Goal: Transaction & Acquisition: Purchase product/service

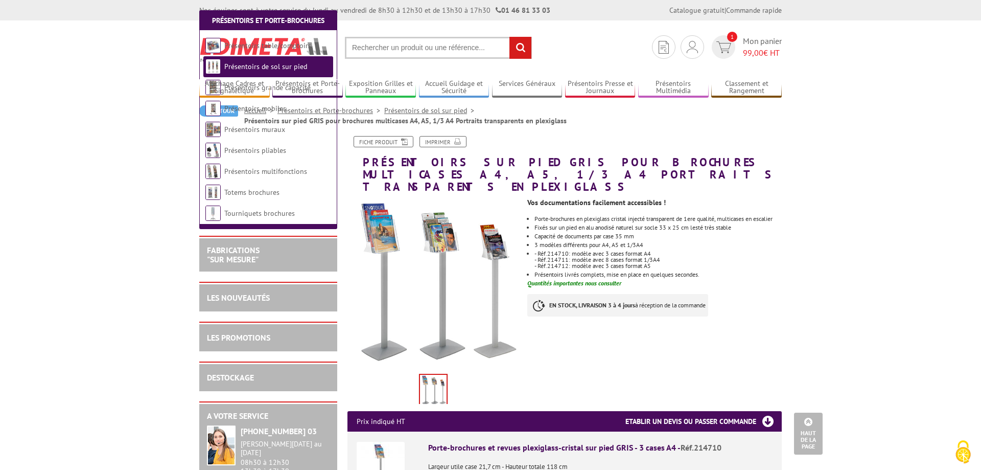
scroll to position [270, 0]
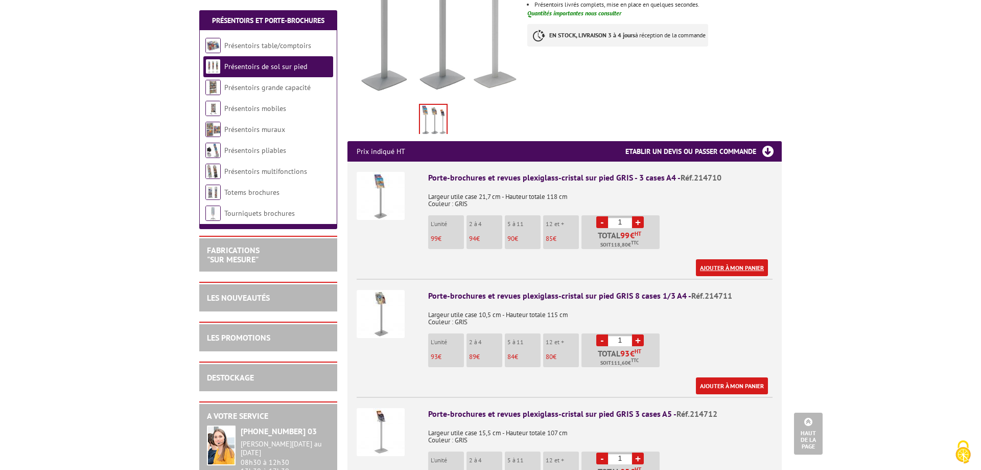
click at [707, 259] on link "Ajouter à mon panier" at bounding box center [732, 267] width 72 height 17
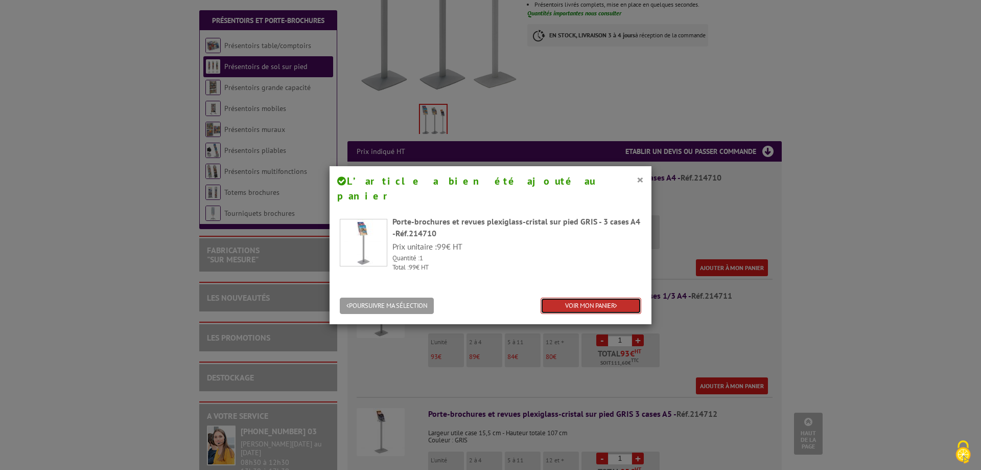
click at [565, 297] on link "VOIR MON PANIER" at bounding box center [591, 305] width 101 height 17
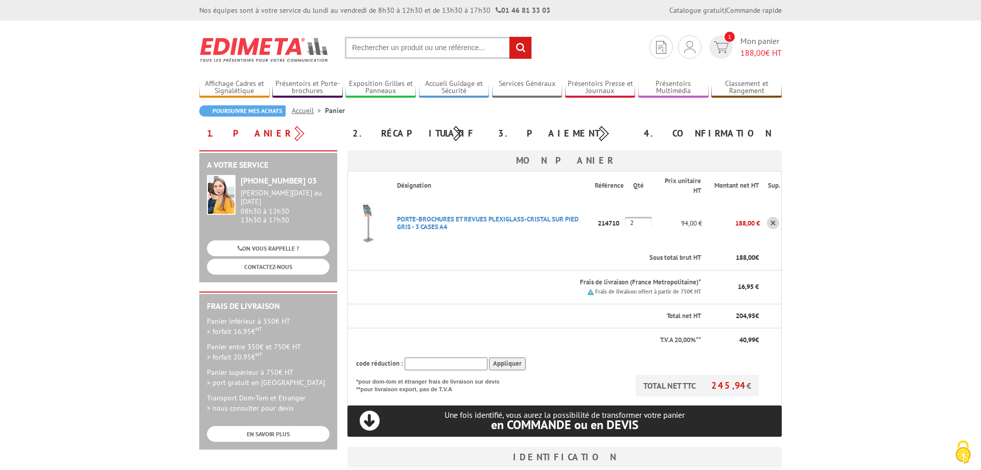
click at [625, 224] on input "2" at bounding box center [638, 223] width 27 height 12
type input "1"
click at [854, 282] on body "Nos équipes sont à votre service du [DATE] au [DATE] de 8h30 à 12h30 et de 13h3…" at bounding box center [490, 434] width 981 height 869
click at [844, 334] on body "Nos équipes sont à votre service du lundi au vendredi de 8h30 à 12h30 et de 13h…" at bounding box center [490, 434] width 981 height 869
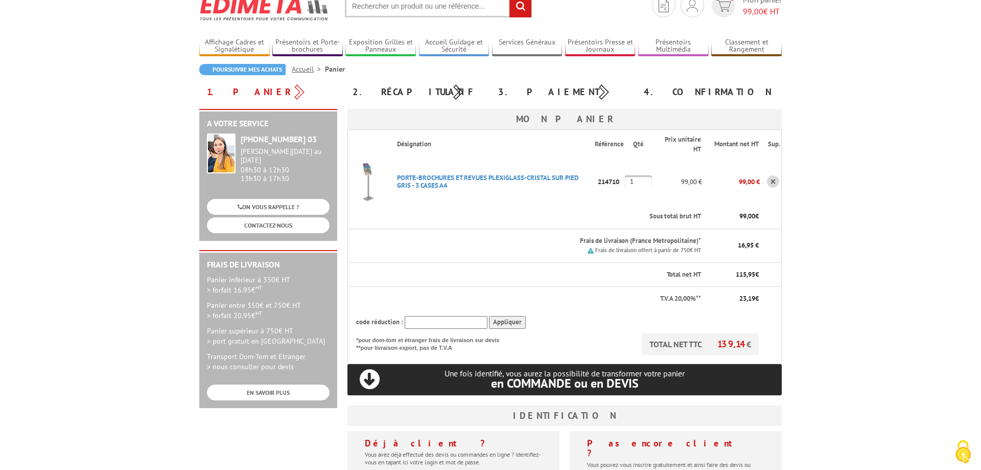
scroll to position [156, 0]
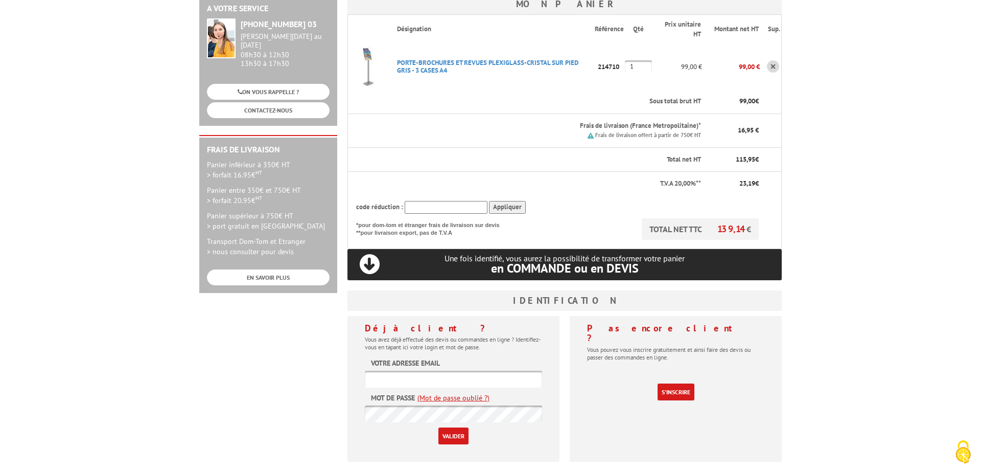
click at [433, 372] on input "text" at bounding box center [453, 378] width 177 height 17
type input "contact@groupe-pyramid.com"
click at [453, 439] on input "Valider" at bounding box center [453, 435] width 30 height 17
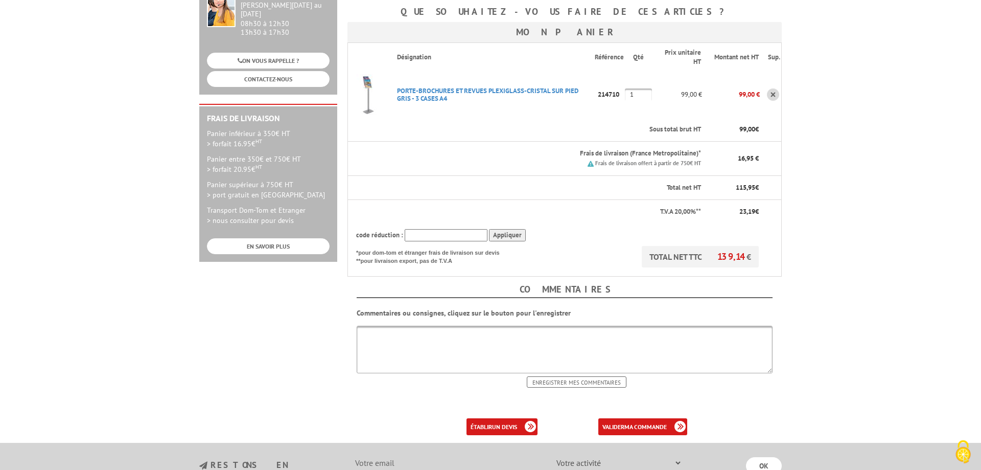
scroll to position [208, 0]
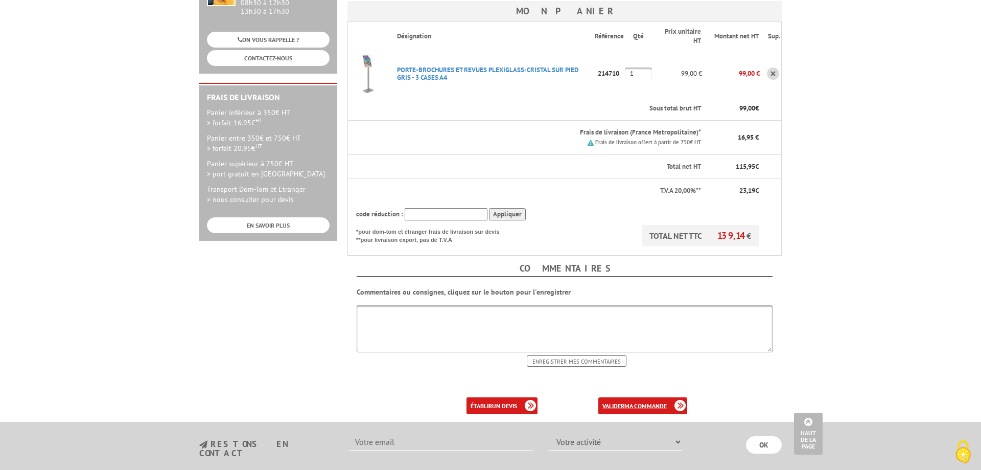
click at [639, 402] on b "ma commande" at bounding box center [645, 406] width 42 height 8
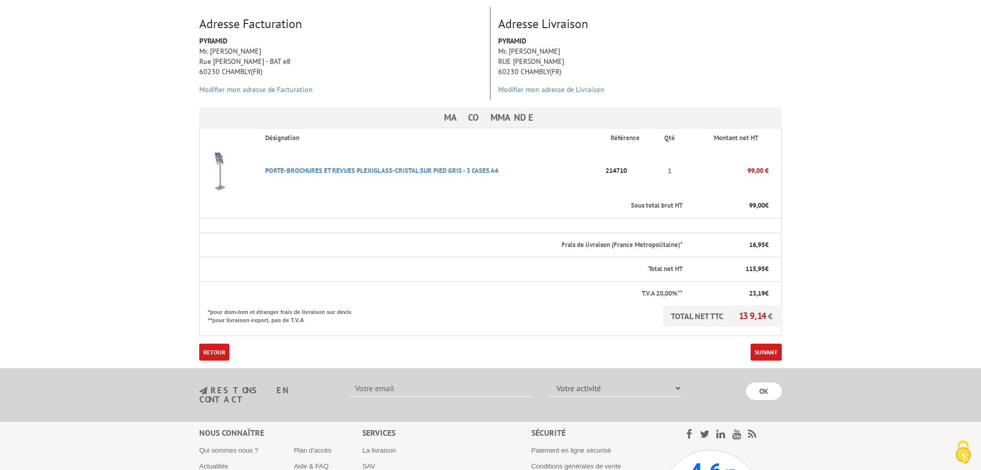
scroll to position [156, 0]
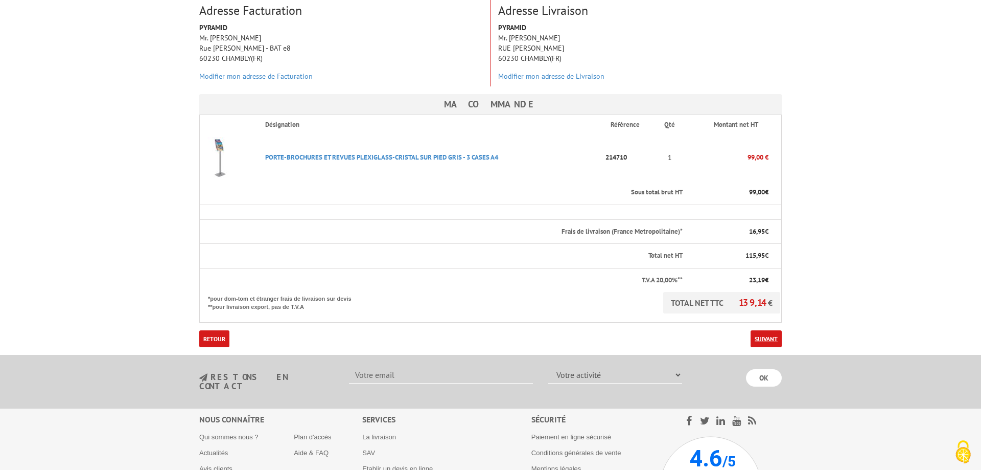
click at [759, 337] on link "Suivant" at bounding box center [766, 338] width 31 height 17
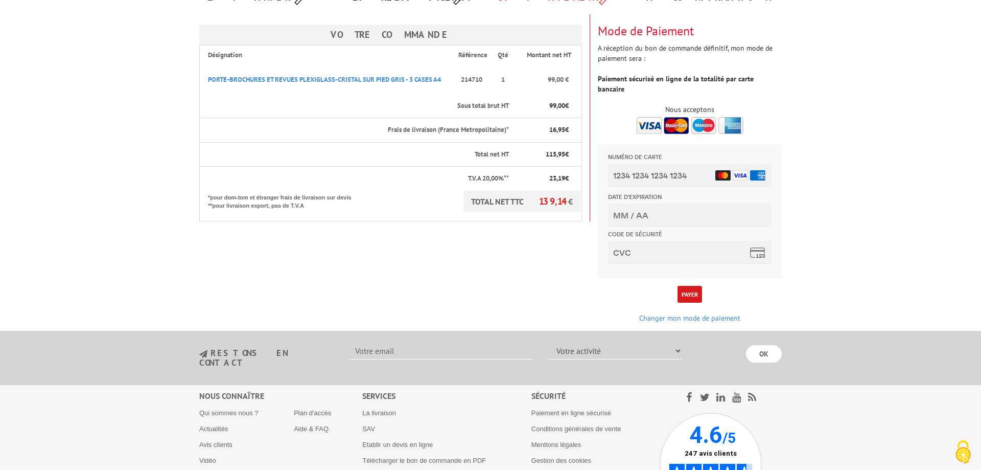
scroll to position [156, 0]
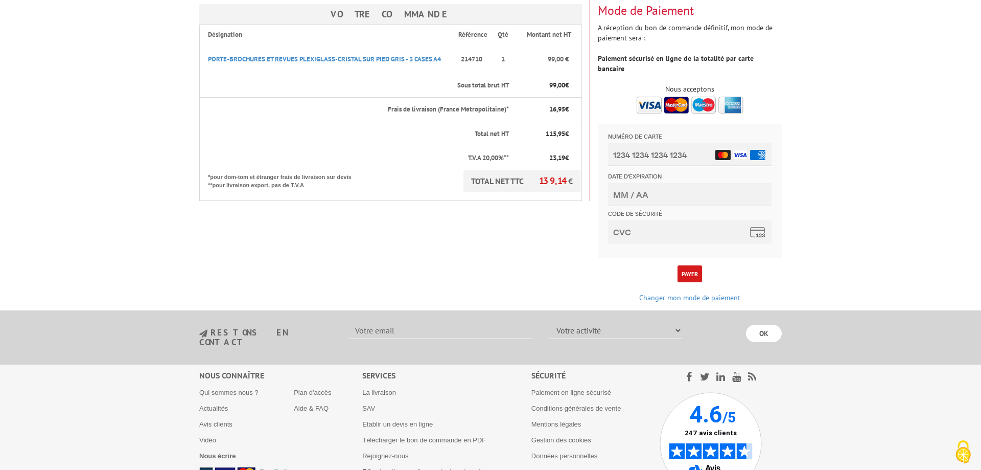
click at [656, 154] on input "Numéro de carte" at bounding box center [690, 154] width 164 height 23
type input "[CREDIT_CARD_NUMBER]"
type input "06/27"
type input "4973 8897 4944 6028"
click at [857, 165] on body "L'adresse de ce site précédée de https indique que vous êtes sur un site sécuri…" at bounding box center [490, 195] width 981 height 703
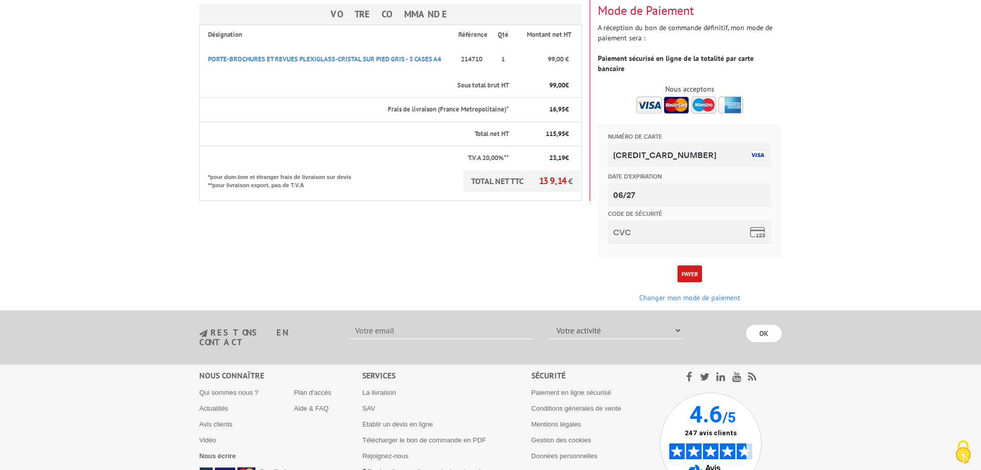
click at [642, 227] on input "Code de sécurité" at bounding box center [690, 231] width 164 height 23
type input "198"
